Goal: Use online tool/utility: Utilize a website feature to perform a specific function

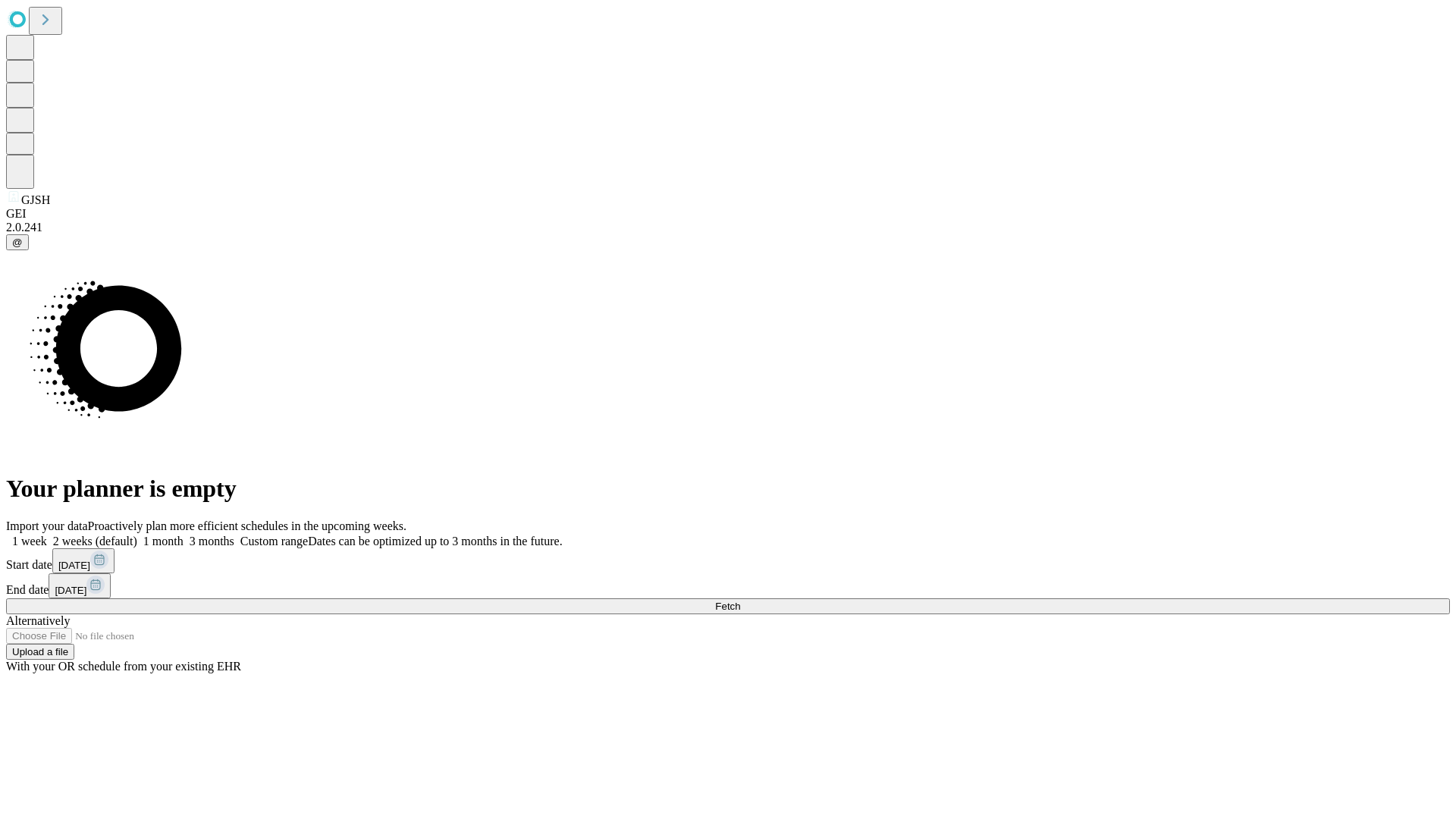
click at [740, 600] on span "Fetch" at bounding box center [728, 605] width 25 height 11
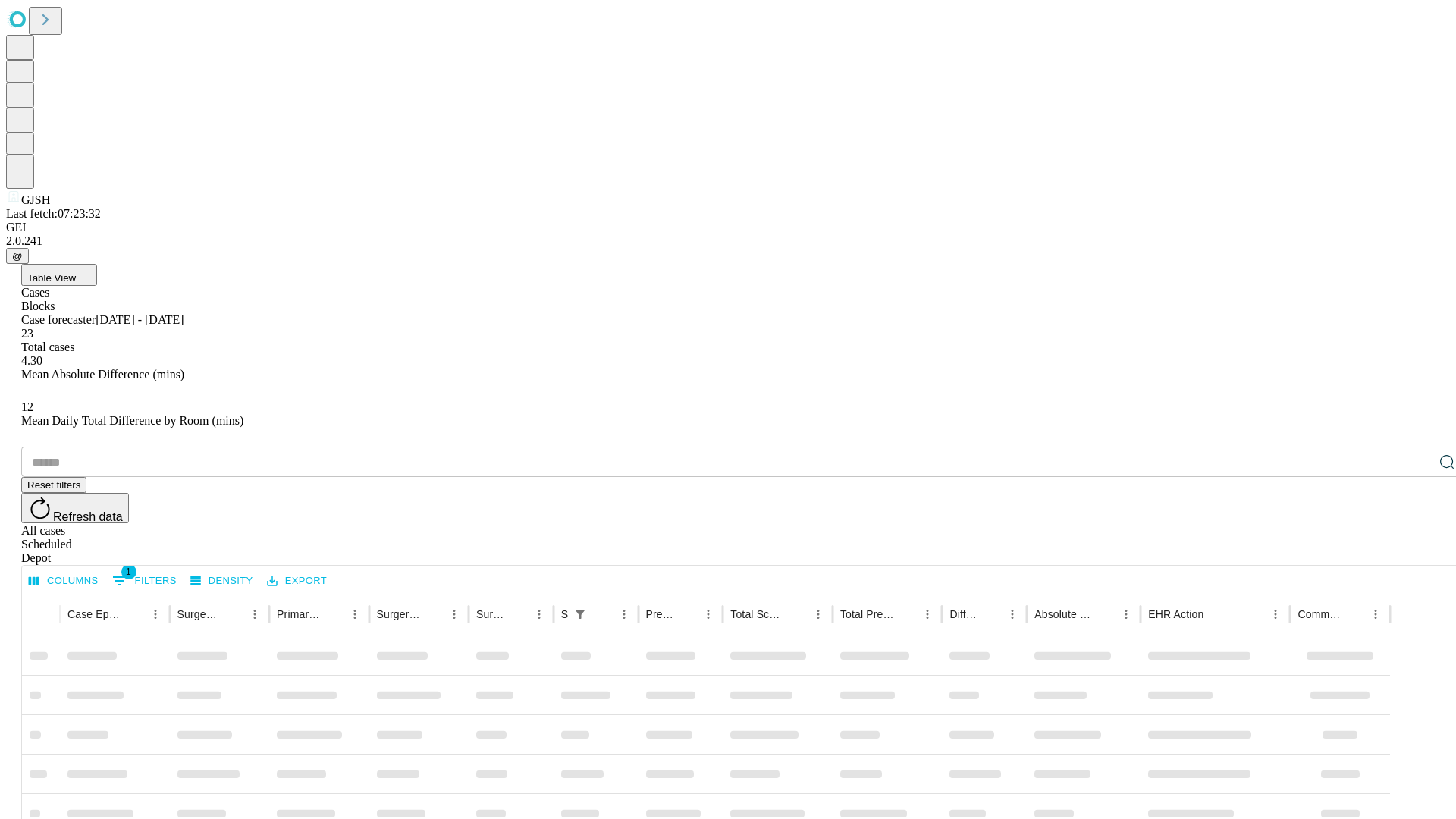
click at [76, 272] on span "Table View" at bounding box center [51, 277] width 49 height 11
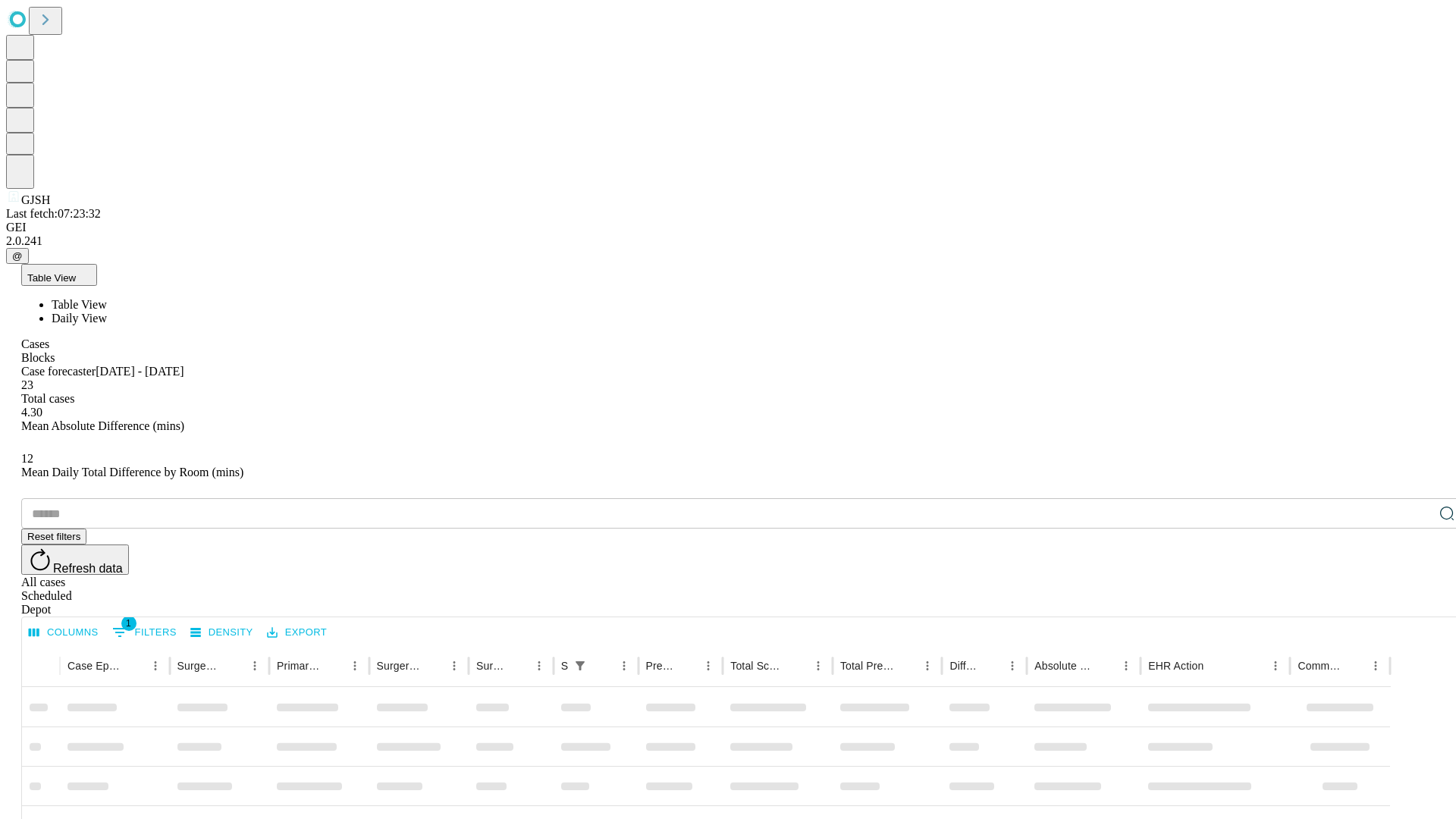
click at [107, 312] on span "Daily View" at bounding box center [79, 318] width 56 height 13
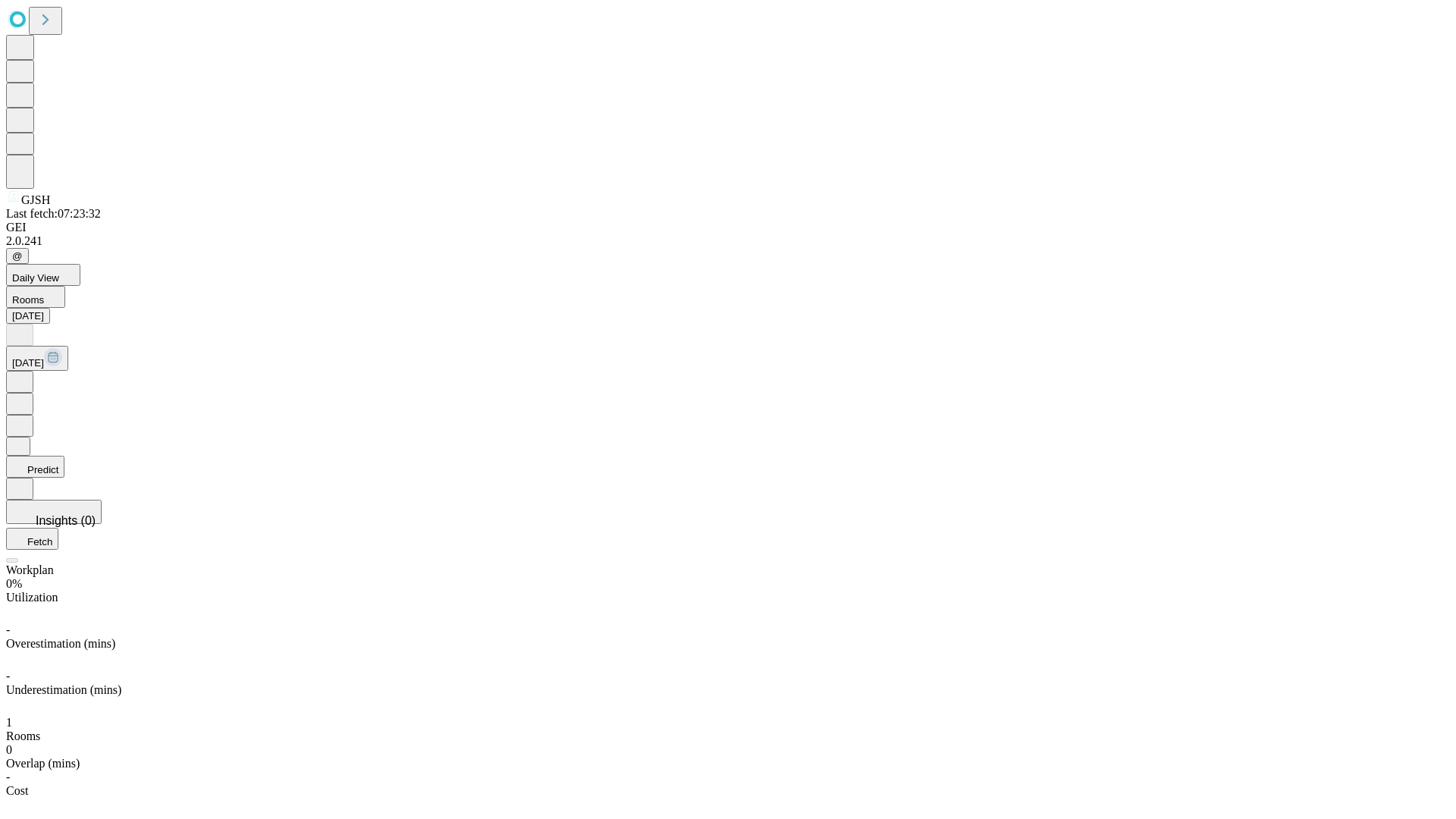
click at [65, 456] on button "Predict" at bounding box center [35, 466] width 58 height 22
